Goal: Transaction & Acquisition: Purchase product/service

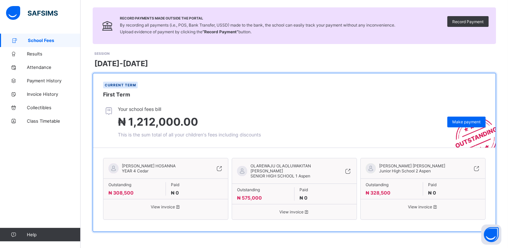
scroll to position [44, 0]
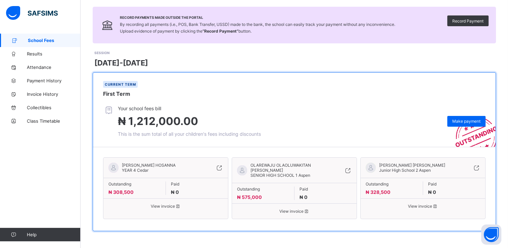
click at [306, 212] on icon at bounding box center [306, 210] width 6 height 5
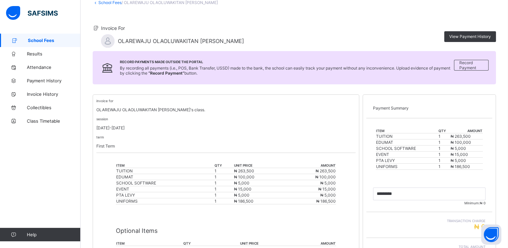
click at [351, 204] on span "Minimum: ₦ 0" at bounding box center [429, 203] width 112 height 4
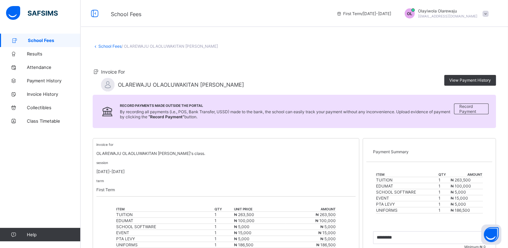
click at [35, 42] on span "School Fees" at bounding box center [54, 40] width 53 height 5
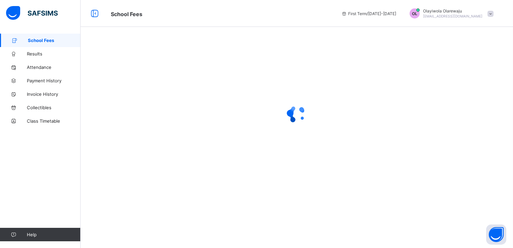
click at [35, 42] on span "School Fees" at bounding box center [54, 40] width 53 height 5
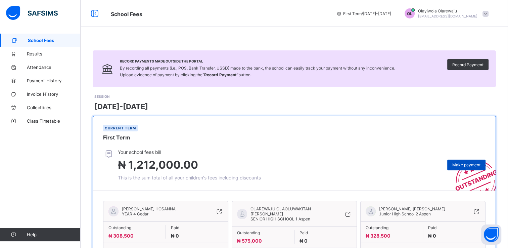
click at [351, 164] on span "Make payment" at bounding box center [466, 164] width 28 height 5
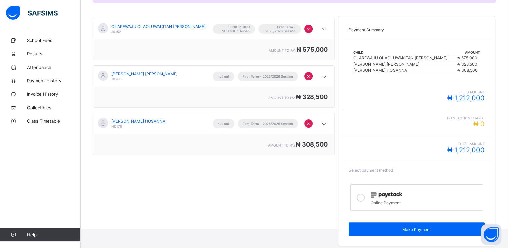
scroll to position [108, 0]
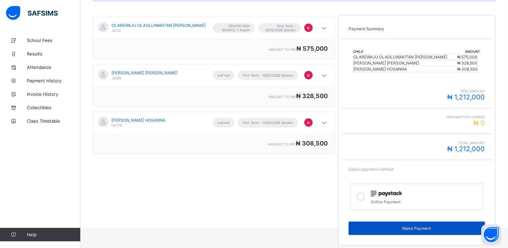
click at [351, 233] on div "Make Payment" at bounding box center [416, 227] width 136 height 13
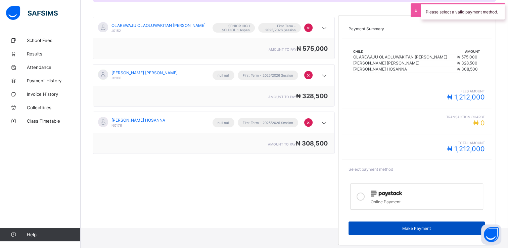
click at [351, 224] on div "Make Payment" at bounding box center [416, 227] width 136 height 13
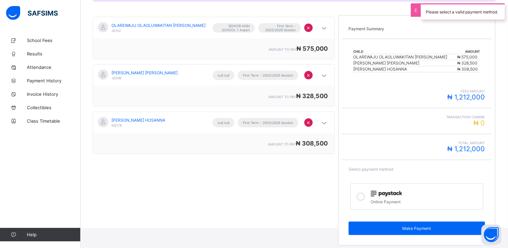
click at [351, 204] on label "Online Payment" at bounding box center [416, 196] width 133 height 26
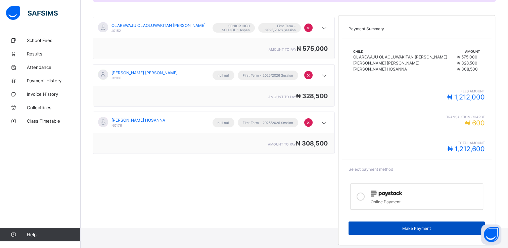
click at [351, 231] on div "Make Payment" at bounding box center [416, 227] width 136 height 13
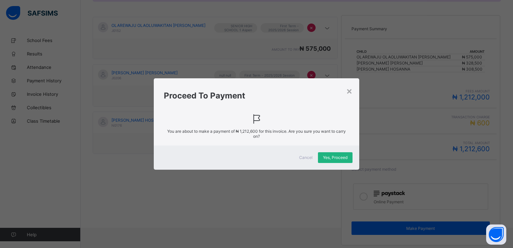
click at [335, 155] on span "Yes, Proceed" at bounding box center [335, 157] width 25 height 5
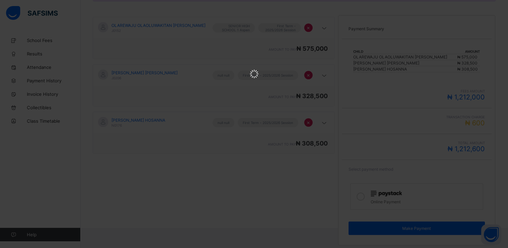
scroll to position [0, 0]
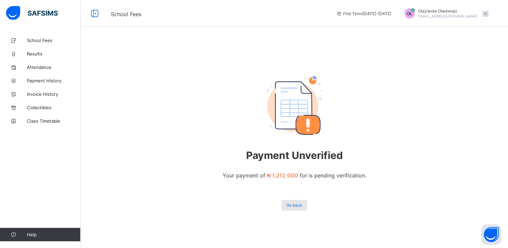
click at [297, 202] on div "Go back" at bounding box center [294, 205] width 26 height 11
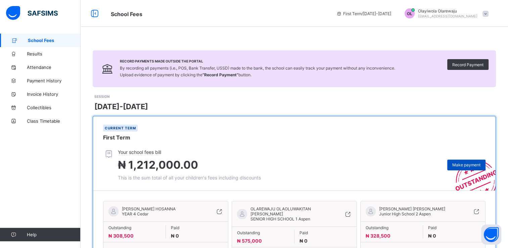
click at [351, 166] on span "Make payment" at bounding box center [466, 164] width 28 height 5
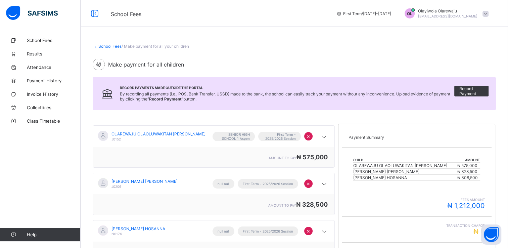
click at [311, 156] on span "₦ 575,000" at bounding box center [311, 156] width 31 height 7
click at [326, 135] on icon at bounding box center [324, 136] width 8 height 7
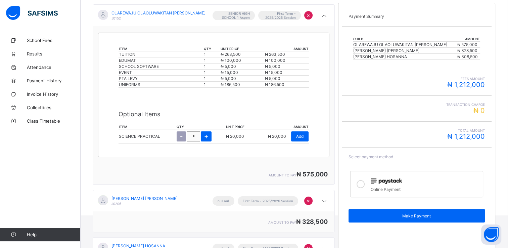
scroll to position [134, 0]
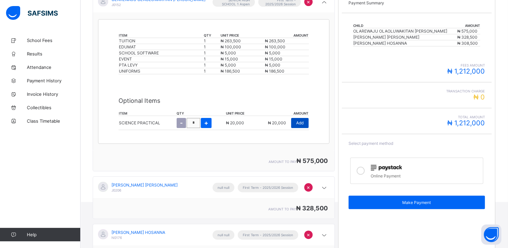
click at [303, 123] on span "Add" at bounding box center [299, 122] width 7 height 5
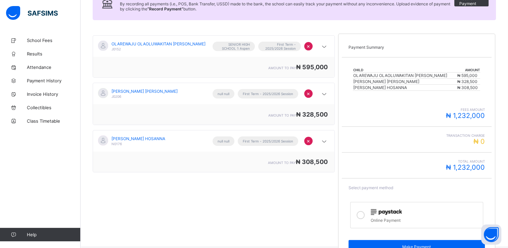
scroll to position [94, 0]
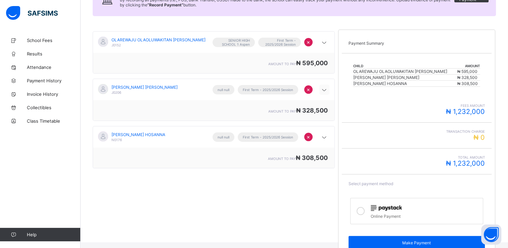
click at [327, 89] on icon at bounding box center [324, 90] width 8 height 7
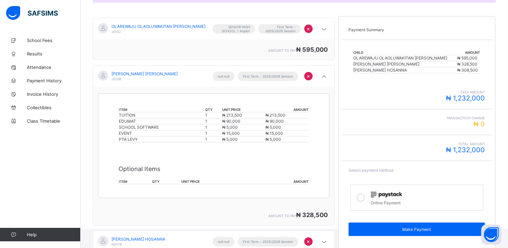
scroll to position [137, 0]
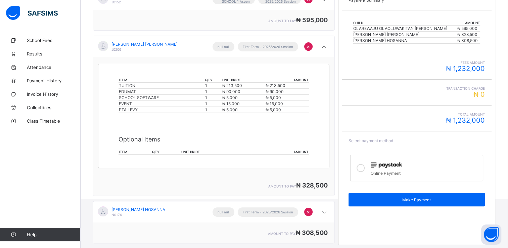
click at [351, 66] on span "₦ 1,232,000" at bounding box center [465, 68] width 39 height 8
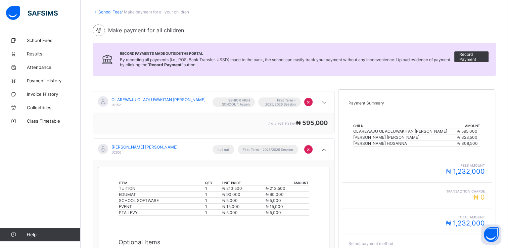
scroll to position [21, 0]
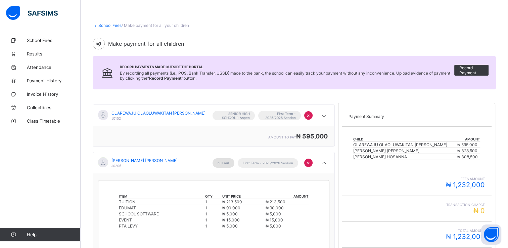
click at [221, 164] on span "null null" at bounding box center [224, 163] width 12 height 4
click at [321, 164] on div "×" at bounding box center [316, 163] width 25 height 10
click at [328, 162] on icon at bounding box center [324, 163] width 8 height 7
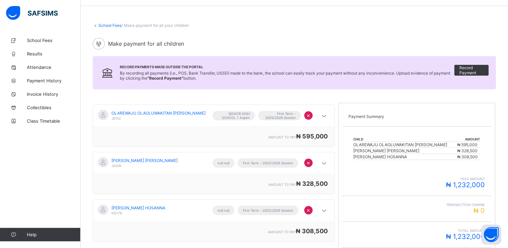
click at [313, 182] on span "₦ 328,500" at bounding box center [312, 183] width 32 height 7
click at [145, 162] on span "[PERSON_NAME] [PERSON_NAME]" at bounding box center [144, 160] width 66 height 5
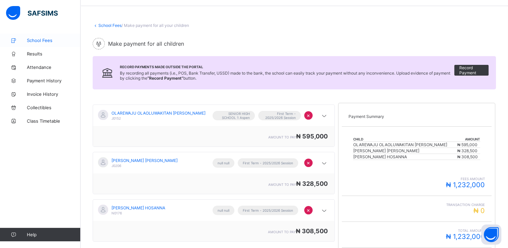
click at [47, 41] on span "School Fees" at bounding box center [54, 40] width 54 height 5
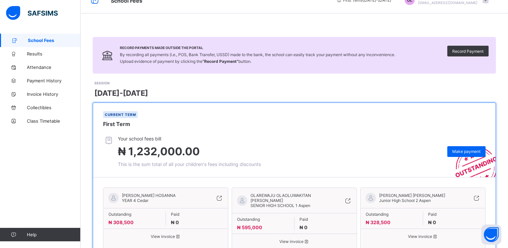
scroll to position [44, 0]
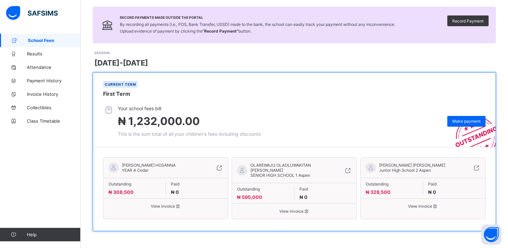
click at [167, 208] on span "View invoice" at bounding box center [165, 205] width 114 height 5
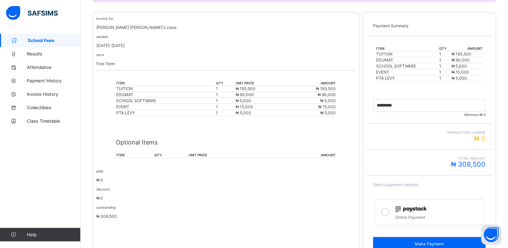
scroll to position [151, 0]
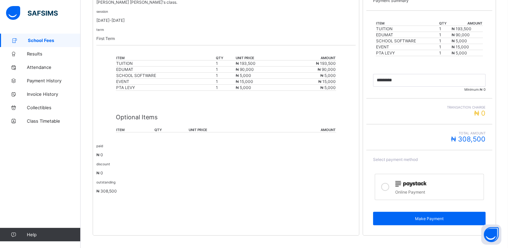
click at [168, 132] on th "qty" at bounding box center [171, 129] width 34 height 5
click at [351, 79] on input "currency" at bounding box center [429, 80] width 112 height 13
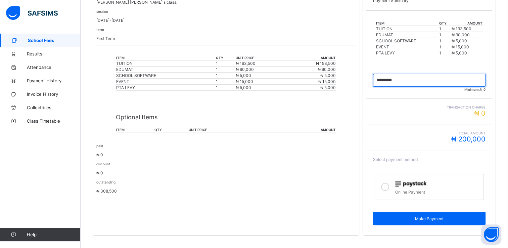
type input "*********"
click at [351, 101] on div "Transaction charge ₦ 0" at bounding box center [429, 111] width 126 height 26
click at [351, 187] on icon at bounding box center [385, 187] width 8 height 8
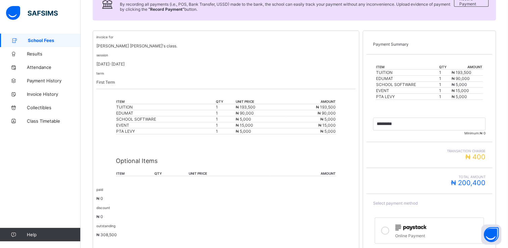
scroll to position [158, 0]
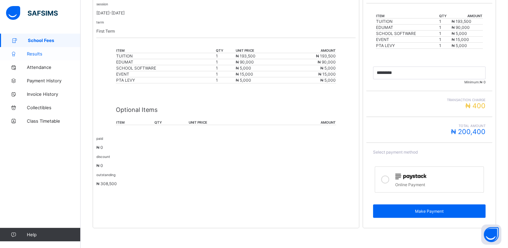
click at [33, 52] on span "Results" at bounding box center [54, 53] width 54 height 5
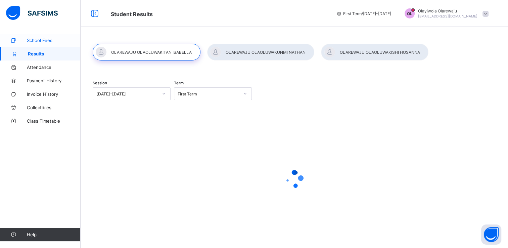
click at [36, 40] on span "School Fees" at bounding box center [54, 40] width 54 height 5
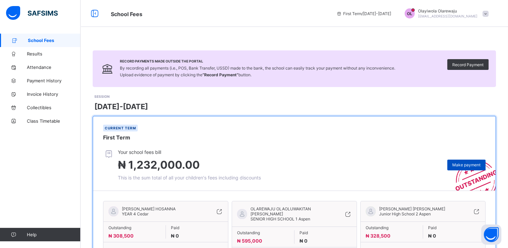
click at [351, 166] on span "Make payment" at bounding box center [466, 164] width 28 height 5
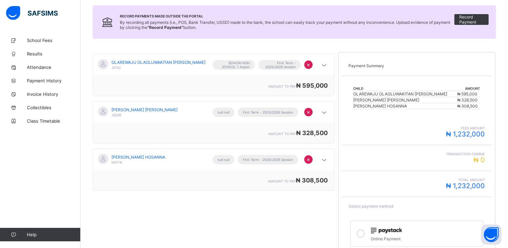
scroll to position [108, 0]
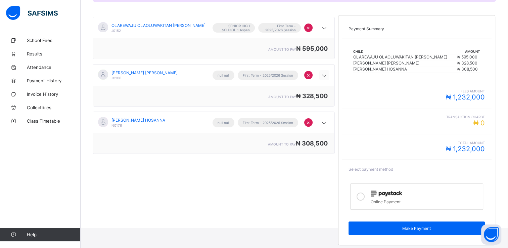
click at [325, 77] on icon at bounding box center [324, 75] width 8 height 7
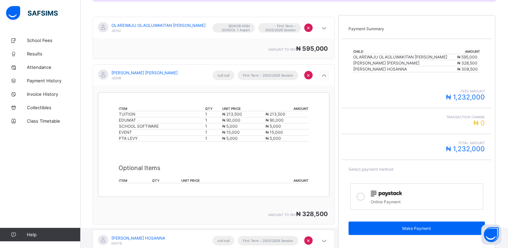
click at [325, 77] on icon at bounding box center [324, 75] width 8 height 7
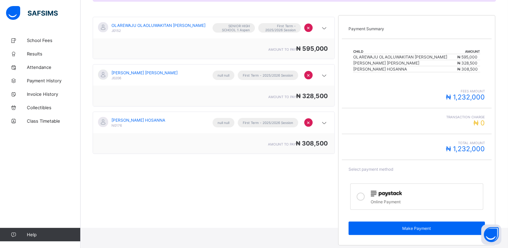
click at [351, 99] on span "₦ 1,232,000" at bounding box center [465, 97] width 39 height 8
click at [325, 76] on icon at bounding box center [324, 75] width 8 height 7
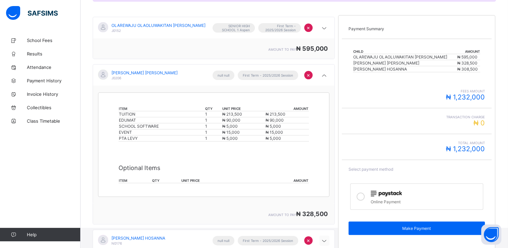
click at [324, 244] on div at bounding box center [324, 240] width 10 height 10
